Goal: Information Seeking & Learning: Learn about a topic

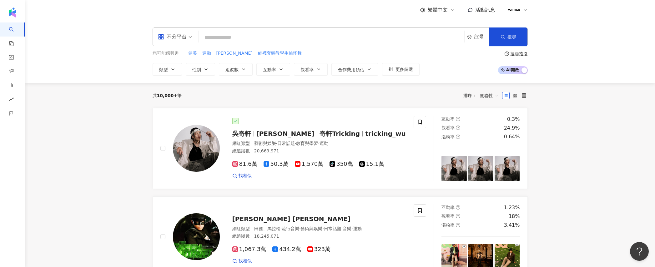
click at [477, 12] on span "活動訊息" at bounding box center [486, 10] width 20 height 6
click at [533, 12] on div "繁體中文 活動訊息" at bounding box center [340, 10] width 400 height 20
click at [519, 11] on img at bounding box center [514, 10] width 12 height 12
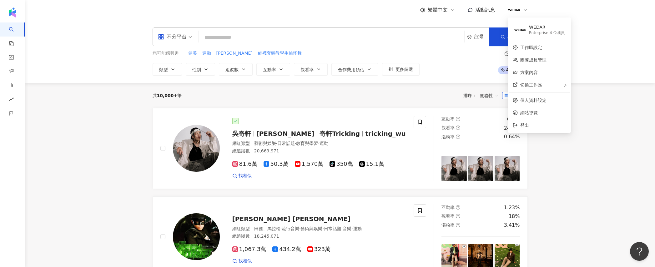
click at [601, 31] on div "不分平台 台灣 搜尋 您可能感興趣： 健美 運動 林家佑 絲襪套頭教學生跳怪舞 類型 性別 追蹤數 互動率 觀看率 合作費用預估 更多篩選 搜尋指引 AI 開…" at bounding box center [340, 51] width 630 height 63
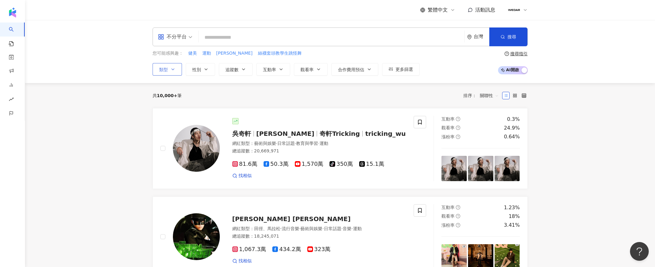
click at [161, 70] on span "類型" at bounding box center [163, 69] width 9 height 5
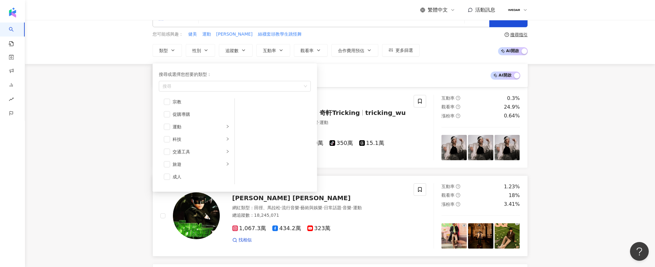
scroll to position [16, 0]
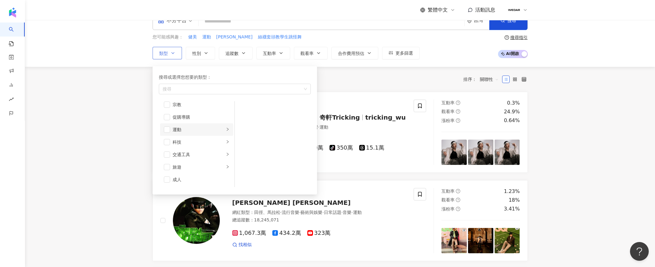
click at [209, 132] on div "運動" at bounding box center [199, 129] width 52 height 7
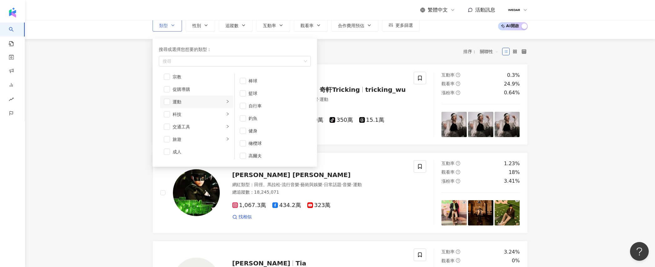
scroll to position [0, 0]
click at [166, 102] on span "button" at bounding box center [167, 102] width 6 height 6
click at [153, 19] on button "類型 搜尋或選擇您想要的類型： 運動 藝術與娛樂 美妝時尚 氣候和環境 日常話題 教育與學習 家庭 財經 美食 命理占卜 遊戲 法政社會 生活風格 影視娛樂 …" at bounding box center [167, 25] width 29 height 13
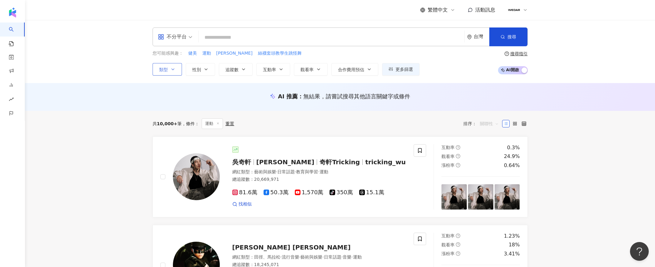
click at [491, 125] on span "關聯性" at bounding box center [489, 124] width 19 height 10
click at [493, 134] on div "關聯性" at bounding box center [490, 136] width 16 height 7
click at [238, 75] on button "追蹤數" at bounding box center [236, 69] width 34 height 13
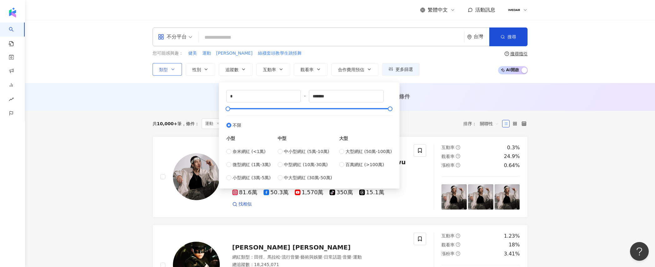
type input "*****"
type input "******"
drag, startPoint x: 243, startPoint y: 109, endPoint x: 230, endPoint y: 109, distance: 13.5
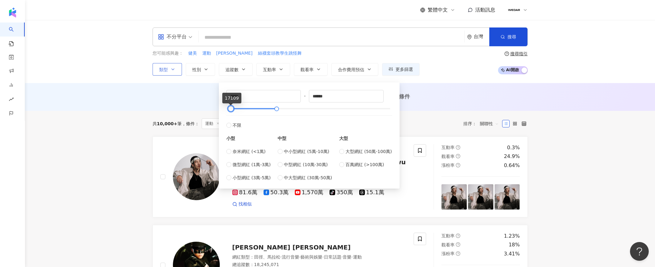
click at [230, 109] on div at bounding box center [230, 108] width 3 height 3
click at [229, 108] on div at bounding box center [227, 108] width 3 height 3
click at [229, 109] on div at bounding box center [227, 108] width 3 height 3
click at [243, 92] on input "*" at bounding box center [264, 96] width 74 height 12
click at [245, 94] on input "*" at bounding box center [264, 96] width 74 height 12
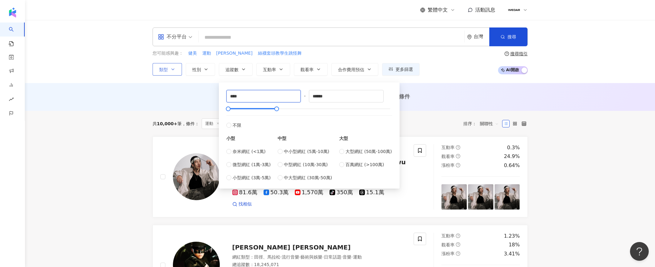
type input "****"
click at [431, 97] on div "AI 推薦 ： 無結果，請嘗試搜尋其他語言關鍵字或條件" at bounding box center [340, 97] width 375 height 8
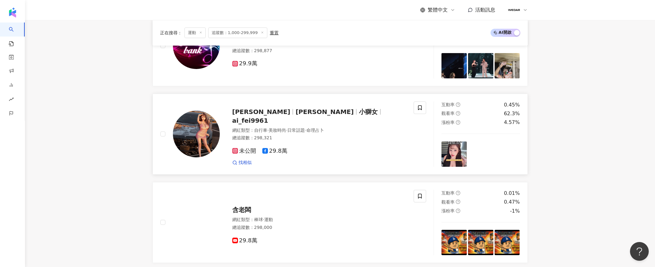
scroll to position [322, 0]
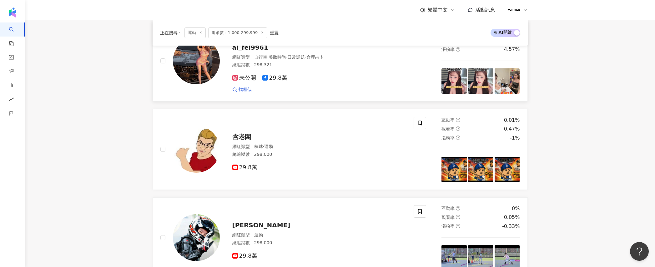
click at [214, 61] on img at bounding box center [196, 61] width 47 height 47
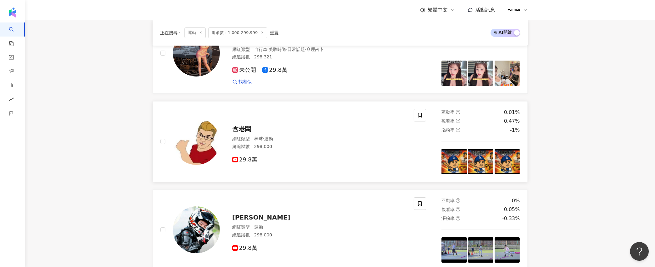
scroll to position [331, 0]
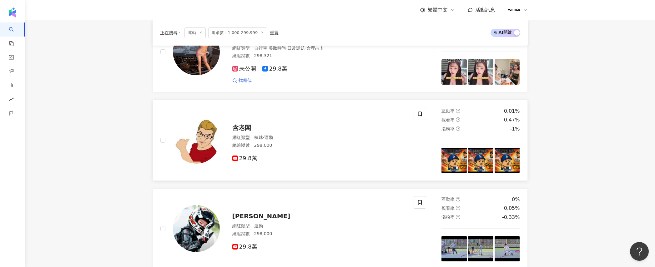
click at [236, 132] on span "含老闆" at bounding box center [241, 128] width 19 height 8
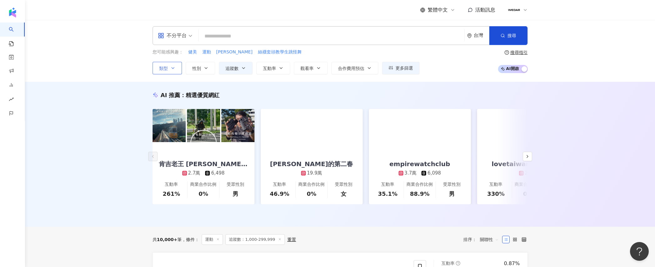
scroll to position [0, 0]
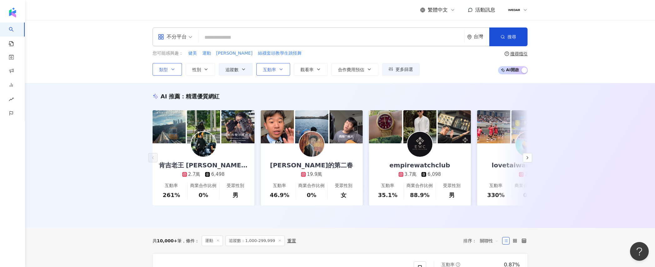
click at [280, 73] on button "互動率" at bounding box center [274, 69] width 34 height 13
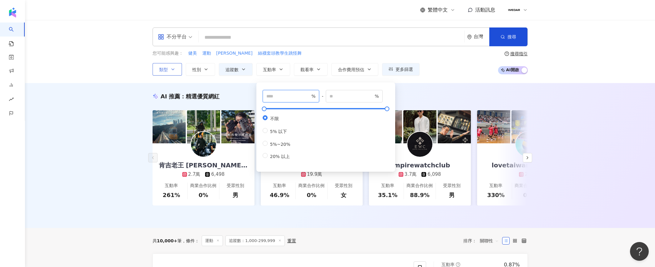
click at [270, 97] on input "number" at bounding box center [289, 96] width 44 height 7
type input "*"
click at [347, 93] on input "number" at bounding box center [352, 96] width 44 height 7
type input "***"
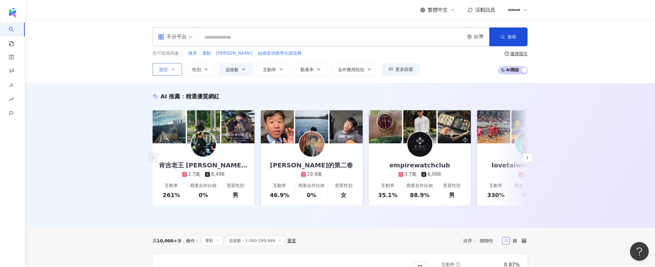
click at [477, 74] on div "您可能感興趣： 健美 運動 林家佑 絲襪套頭教學生跳怪舞 類型 性別 追蹤數 互動率 觀看率 合作費用預估 更多篩選 **** - ****** 不限 小型 …" at bounding box center [340, 63] width 375 height 26
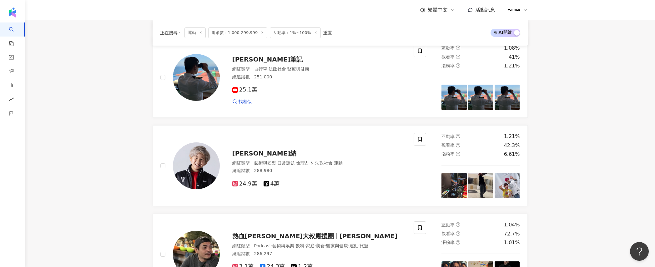
scroll to position [850, 0]
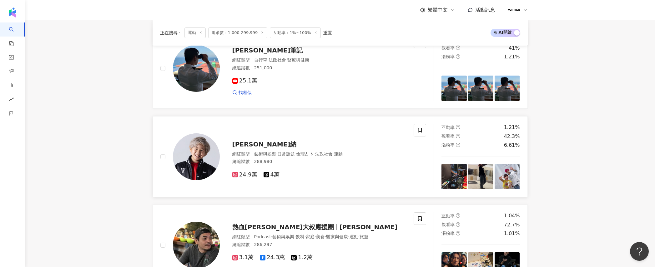
click at [246, 143] on span "NANA 納納" at bounding box center [264, 145] width 64 height 8
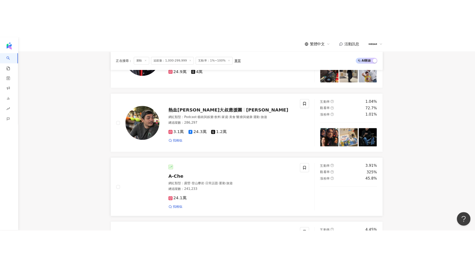
scroll to position [978, 0]
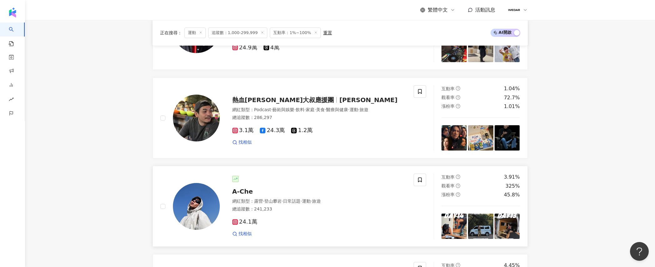
click at [251, 222] on span "24.1萬" at bounding box center [244, 222] width 25 height 7
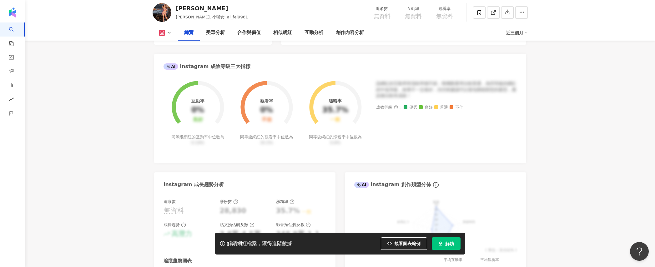
scroll to position [202, 0]
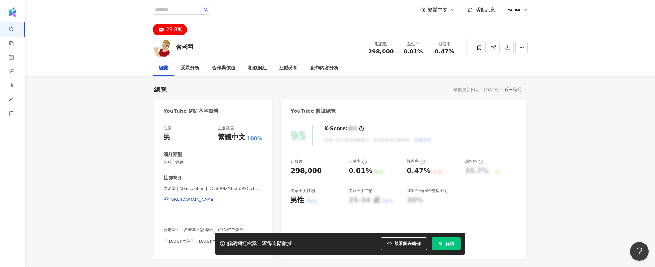
click at [215, 199] on div "[URL][DOMAIN_NAME]" at bounding box center [192, 200] width 45 height 6
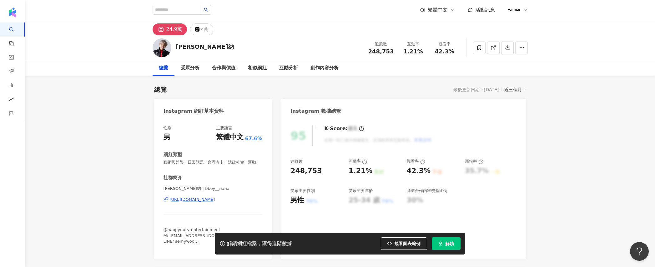
click at [210, 203] on div "https://www.instagram.com/bboy__nana/" at bounding box center [192, 200] width 45 height 6
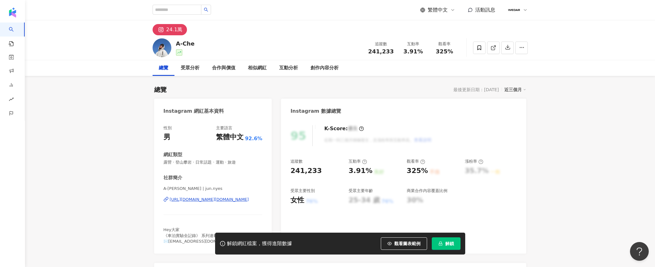
click at [233, 200] on div "[URL][DOMAIN_NAME][DOMAIN_NAME]" at bounding box center [209, 200] width 79 height 6
